Goal: Answer question/provide support: Answer question/provide support

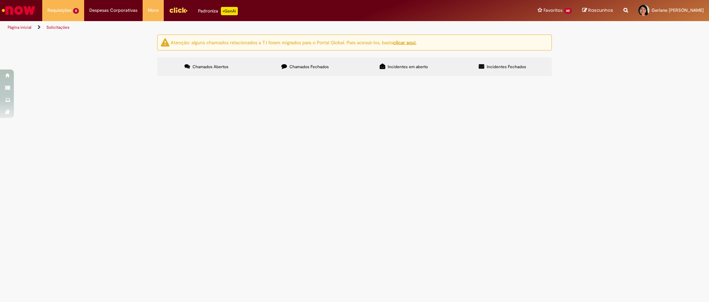
click at [0, 0] on span "Organização de Compras" at bounding box center [0, 0] width 0 height 0
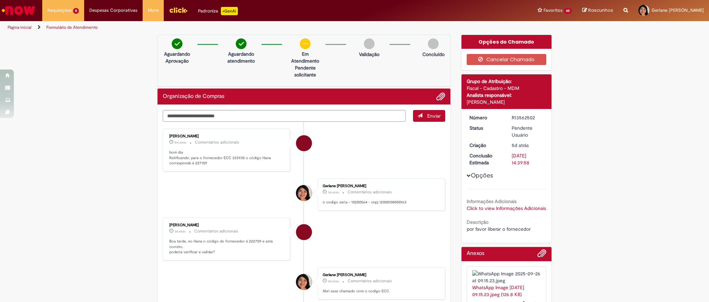
click at [481, 212] on link "Click to view Informações Adicionais" at bounding box center [506, 208] width 79 height 6
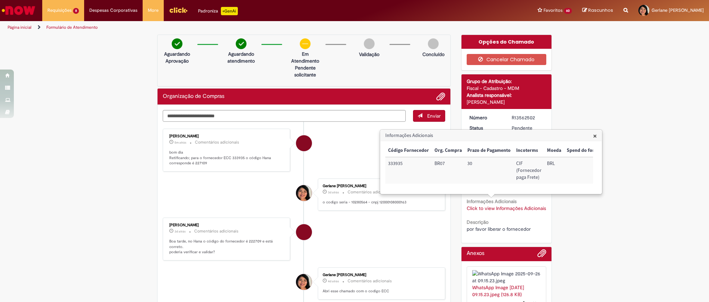
click at [350, 203] on p "o codigo seria - 10280564 - cnpj 12000108000163" at bounding box center [380, 203] width 115 height 6
copy p "10280564"
click at [192, 163] on p "bom dia Retificando; para o fornecedor ECC 333935 o código Hana corresponde é 2…" at bounding box center [226, 158] width 115 height 16
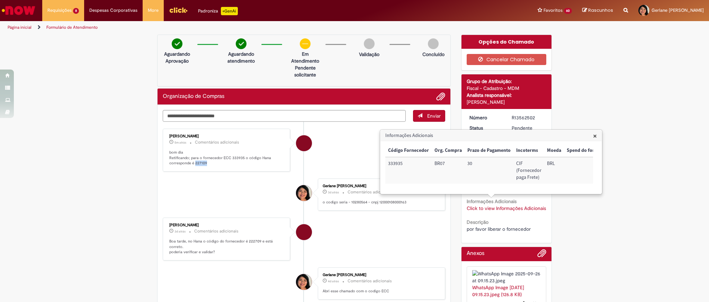
copy p "227109"
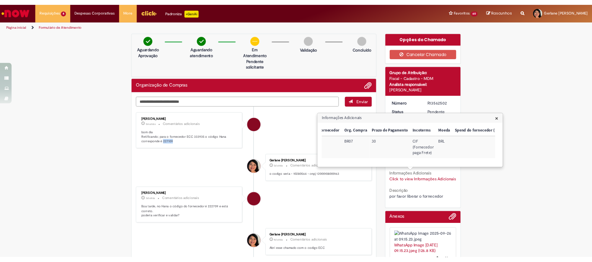
scroll to position [0, 32]
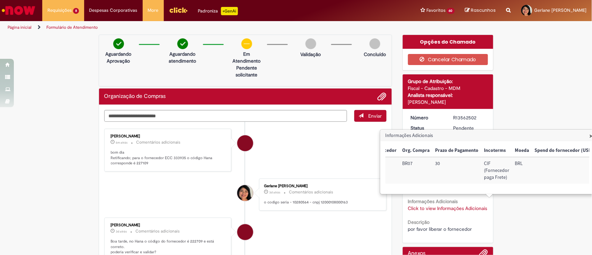
click at [299, 203] on p "o codigo seria - 10280564 - cnpj 12000108000163" at bounding box center [321, 203] width 115 height 6
copy p "10280564"
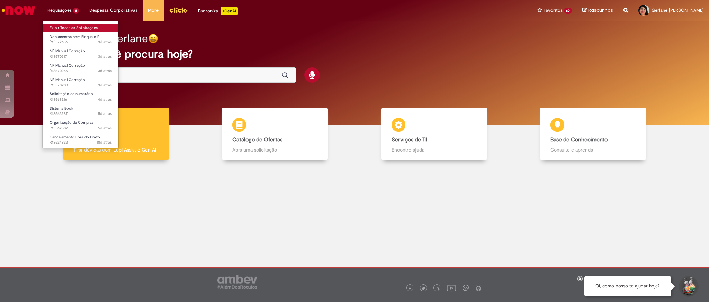
click at [69, 29] on link "Exibir Todas as Solicitações" at bounding box center [81, 28] width 76 height 8
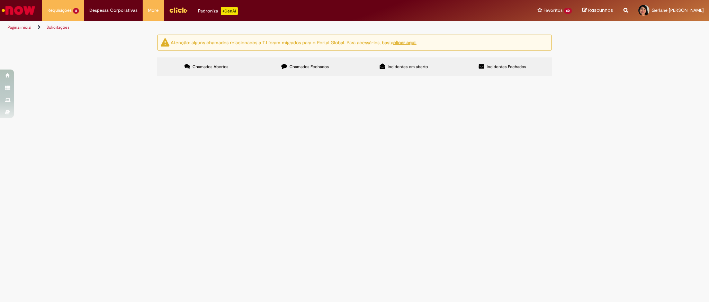
click at [0, 0] on span "Bom dia, consegue por favor ajudar com o ajuste manual da parte contábil dessa …" at bounding box center [0, 0] width 0 height 0
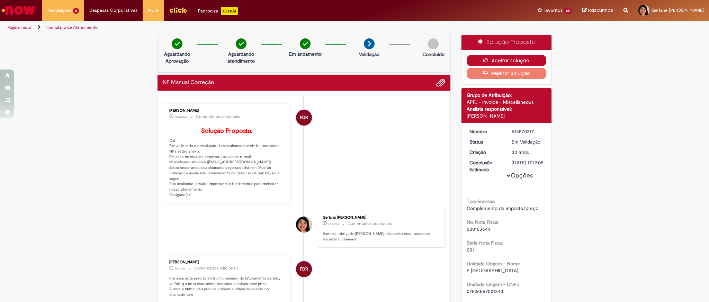
click at [524, 60] on button "Aceitar solução" at bounding box center [507, 60] width 80 height 11
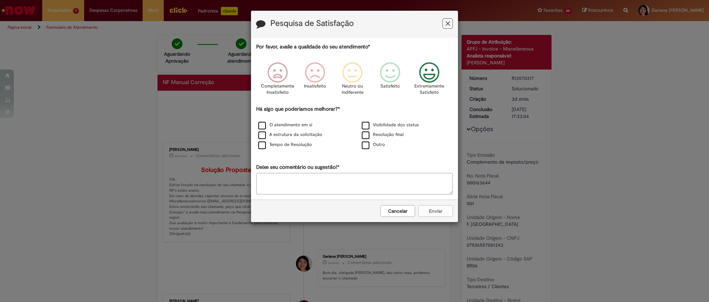
click at [419, 75] on icon "Feedback" at bounding box center [429, 72] width 26 height 21
click at [289, 122] on div "O atendimento em si" at bounding box center [303, 125] width 102 height 9
click at [295, 125] on label "O atendimento em si" at bounding box center [285, 125] width 54 height 7
click at [427, 209] on button "Enviar" at bounding box center [435, 211] width 35 height 12
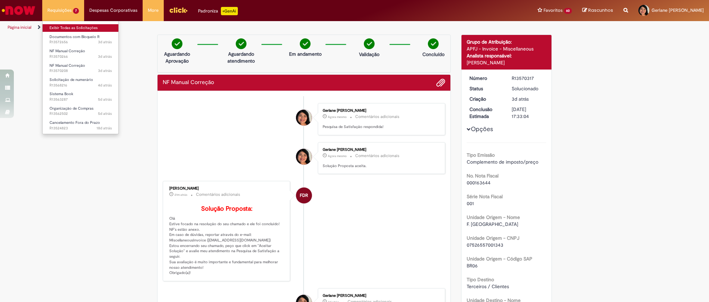
click at [74, 27] on link "Exibir Todas as Solicitações" at bounding box center [81, 28] width 76 height 8
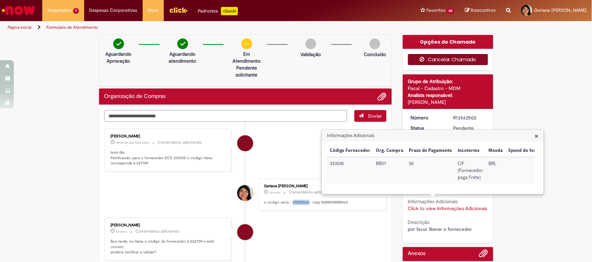
scroll to position [0, 32]
